Goal: Information Seeking & Learning: Learn about a topic

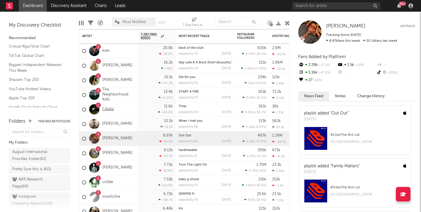
click at [109, 108] on link "Cdubz" at bounding box center [108, 109] width 12 height 5
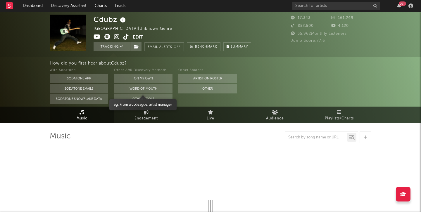
select select "6m"
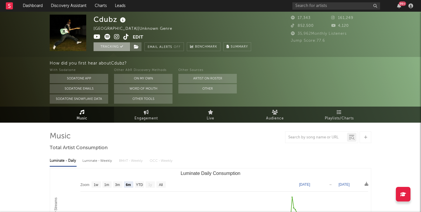
click at [110, 48] on button "Tracking" at bounding box center [112, 46] width 37 height 9
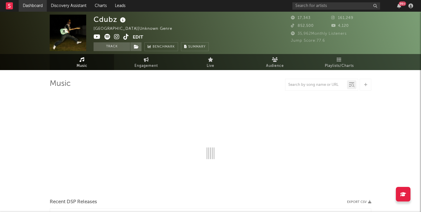
click at [30, 8] on link "Dashboard" at bounding box center [33, 6] width 28 height 12
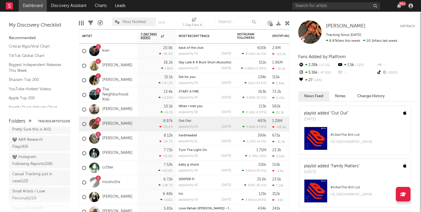
scroll to position [42, 0]
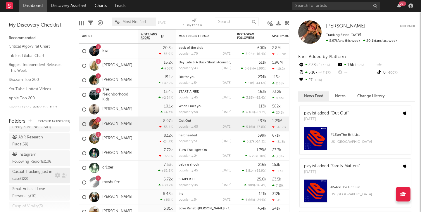
click at [34, 176] on div "Casual Tracking just in case ( 122 )" at bounding box center [32, 176] width 41 height 14
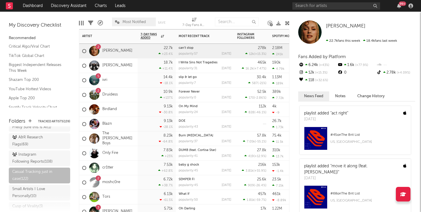
click at [123, 80] on div "5 ivri" at bounding box center [108, 80] width 58 height 15
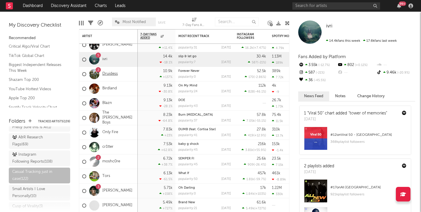
click at [115, 75] on link "Druidess" at bounding box center [109, 74] width 15 height 5
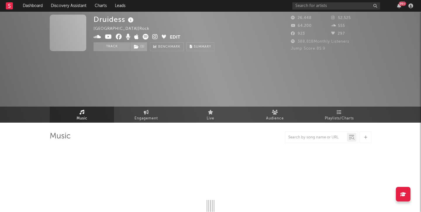
select select "6m"
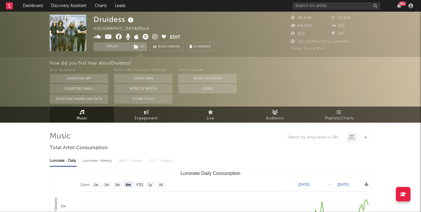
click at [156, 38] on icon at bounding box center [155, 37] width 6 height 6
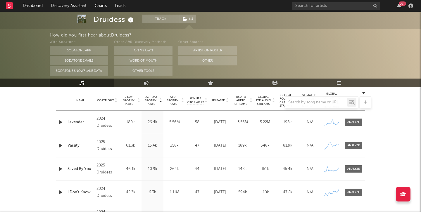
scroll to position [232, 0]
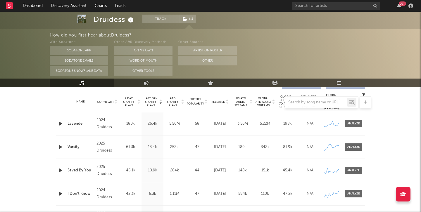
click at [218, 101] on div at bounding box center [211, 103] width 322 height 12
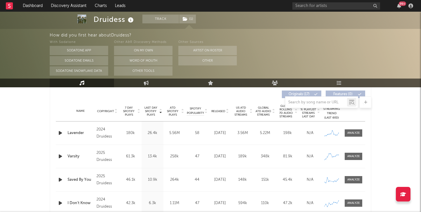
scroll to position [219, 0]
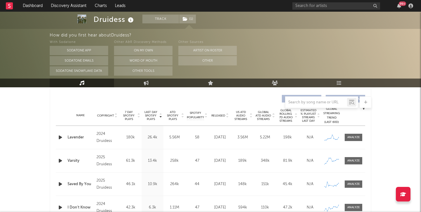
click at [220, 115] on span "Released" at bounding box center [218, 116] width 14 height 4
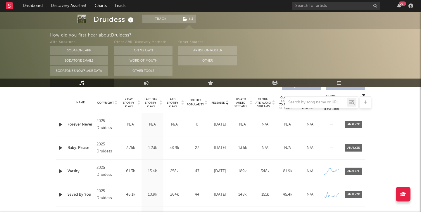
scroll to position [232, 0]
click at [127, 99] on div at bounding box center [211, 103] width 322 height 12
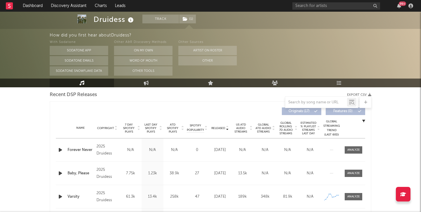
scroll to position [203, 0]
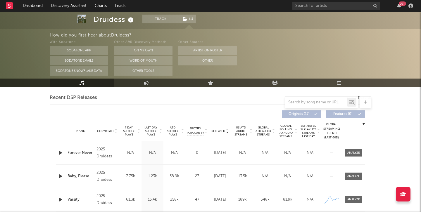
click at [129, 130] on span "7 Day Spotify Plays" at bounding box center [128, 131] width 15 height 11
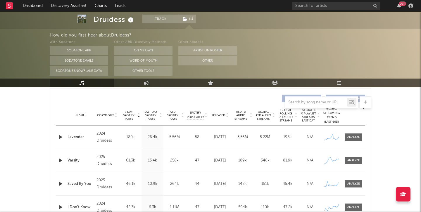
scroll to position [220, 0]
click at [365, 163] on div at bounding box center [353, 159] width 23 height 7
click at [356, 161] on div at bounding box center [353, 160] width 13 height 4
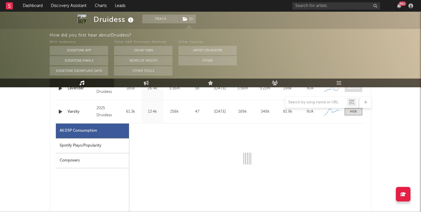
select select "1w"
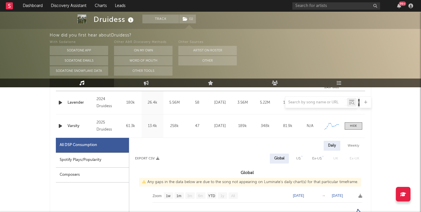
scroll to position [236, 0]
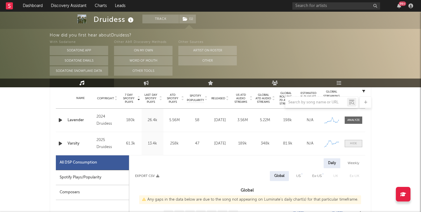
click at [356, 144] on div at bounding box center [353, 144] width 7 height 4
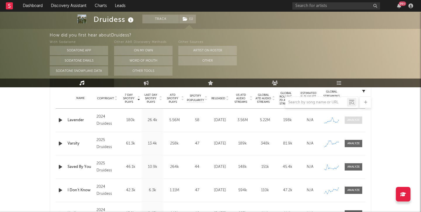
click at [354, 118] on div at bounding box center [353, 120] width 13 height 4
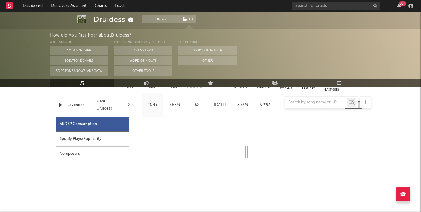
select select "6m"
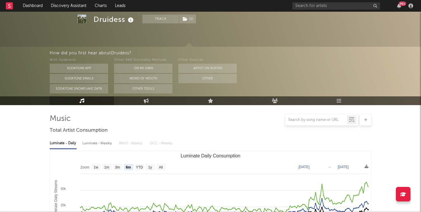
scroll to position [0, 0]
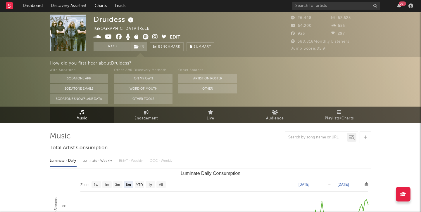
click at [177, 37] on button "Edit" at bounding box center [175, 37] width 11 height 7
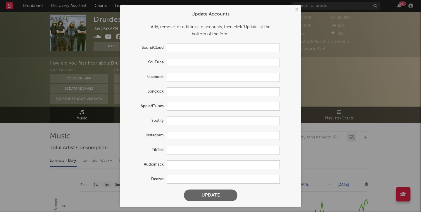
type input "[URL][DOMAIN_NAME]"
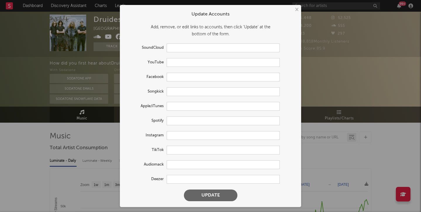
type input "[URL][DOMAIN_NAME]"
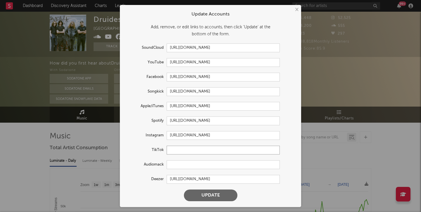
click at [182, 149] on input "text" at bounding box center [223, 150] width 113 height 9
paste input "[URL][DOMAIN_NAME]"
type input "[URL][DOMAIN_NAME]"
click at [208, 191] on button "Update" at bounding box center [211, 196] width 54 height 12
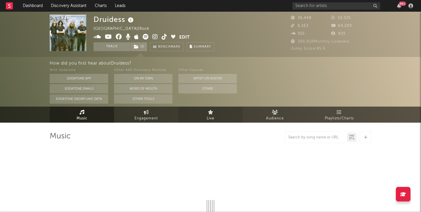
select select "6m"
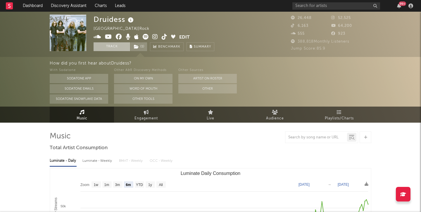
click at [95, 48] on button "Track" at bounding box center [112, 46] width 37 height 9
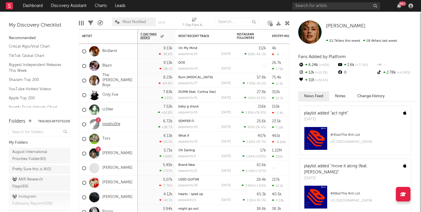
click at [110, 124] on link "moshc0re" at bounding box center [111, 124] width 18 height 5
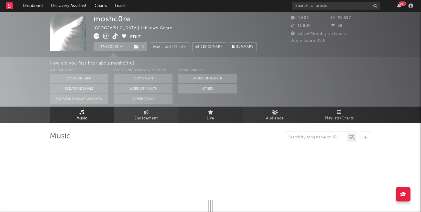
select select "1w"
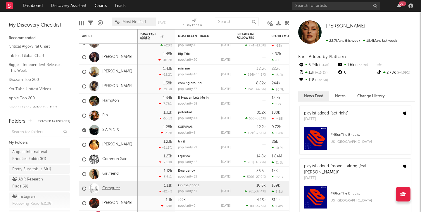
click at [114, 189] on link "Computer" at bounding box center [111, 188] width 18 height 5
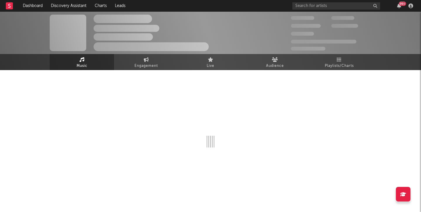
select select "1w"
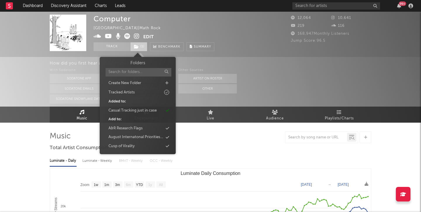
click at [136, 47] on icon at bounding box center [136, 47] width 5 height 4
click at [148, 112] on div "Casual Tracking just in case" at bounding box center [132, 111] width 48 height 6
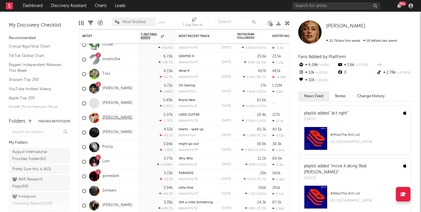
click at [112, 117] on link "[PERSON_NAME]" at bounding box center [117, 118] width 30 height 5
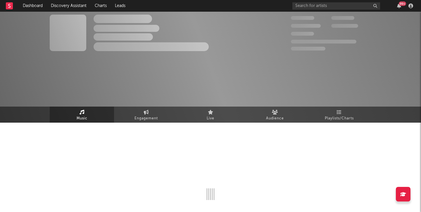
select select "6m"
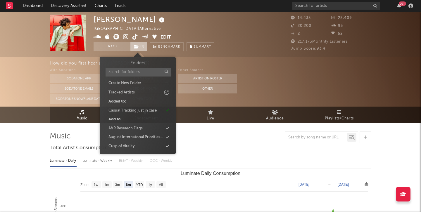
click at [142, 50] on span "( 1 )" at bounding box center [138, 46] width 17 height 9
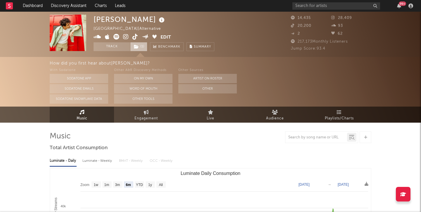
click at [142, 48] on span "( 1 )" at bounding box center [138, 46] width 17 height 9
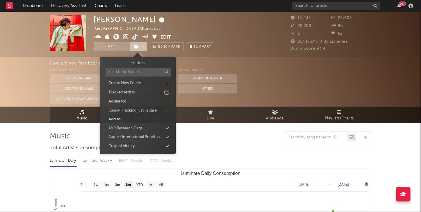
click at [139, 47] on icon at bounding box center [136, 47] width 5 height 4
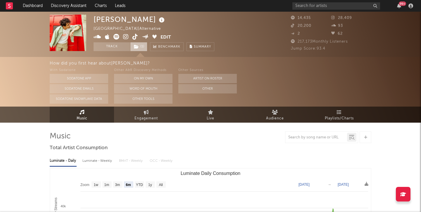
click at [139, 47] on icon at bounding box center [136, 47] width 5 height 4
